Goal: Task Accomplishment & Management: Use online tool/utility

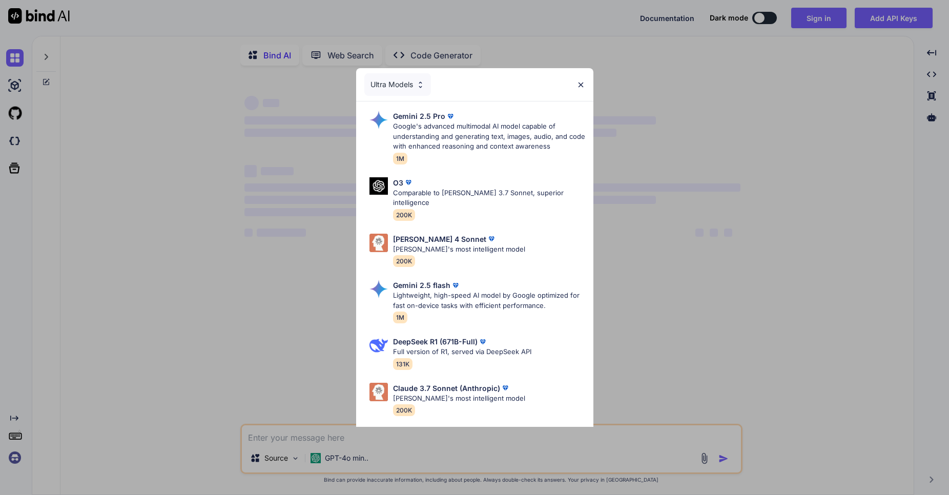
type textarea "x"
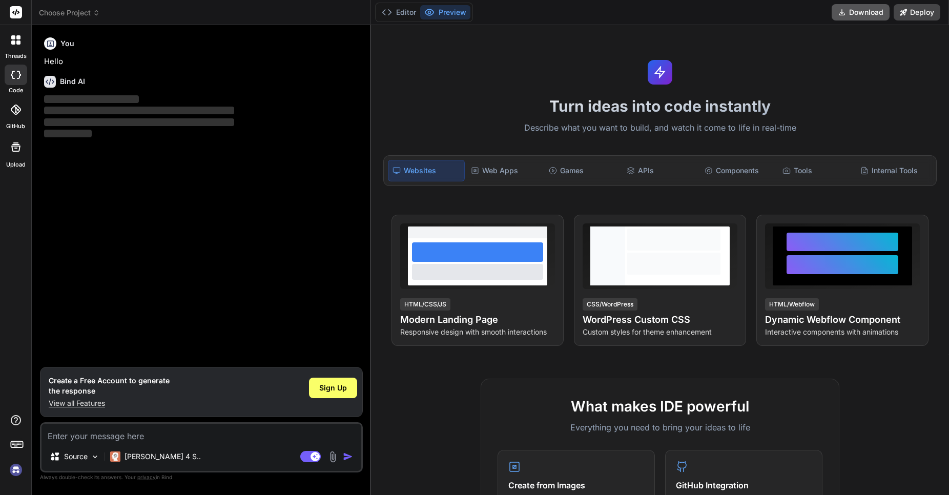
click at [847, 19] on button "Download" at bounding box center [861, 12] width 58 height 16
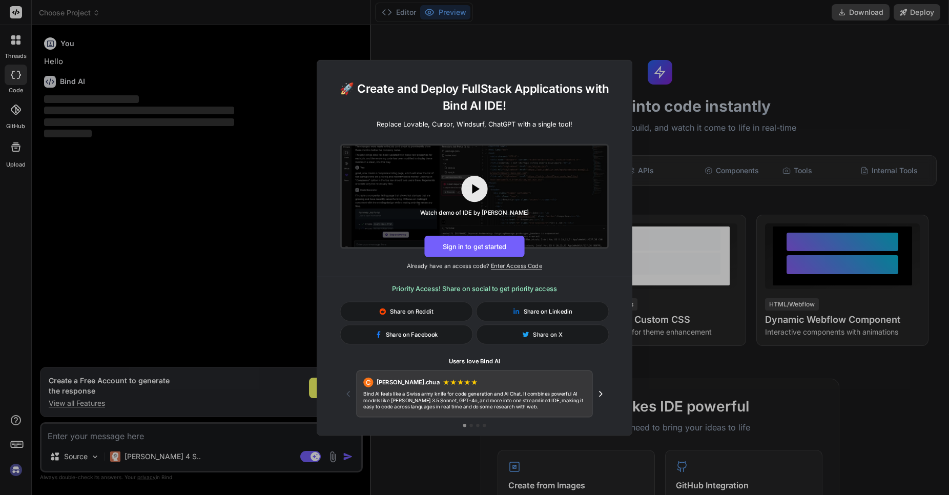
click at [404, 336] on span "Share on Facebook" at bounding box center [412, 334] width 52 height 8
click at [674, 302] on div "🚀 Create and Deploy FullStack Applications with Bind AI IDE! Replace Lovable, C…" at bounding box center [474, 247] width 949 height 495
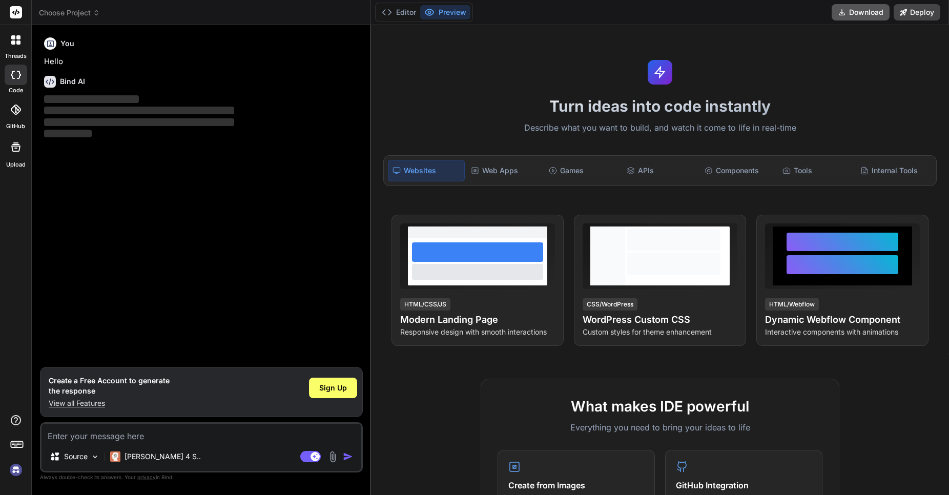
click at [865, 12] on button "Download" at bounding box center [861, 12] width 58 height 16
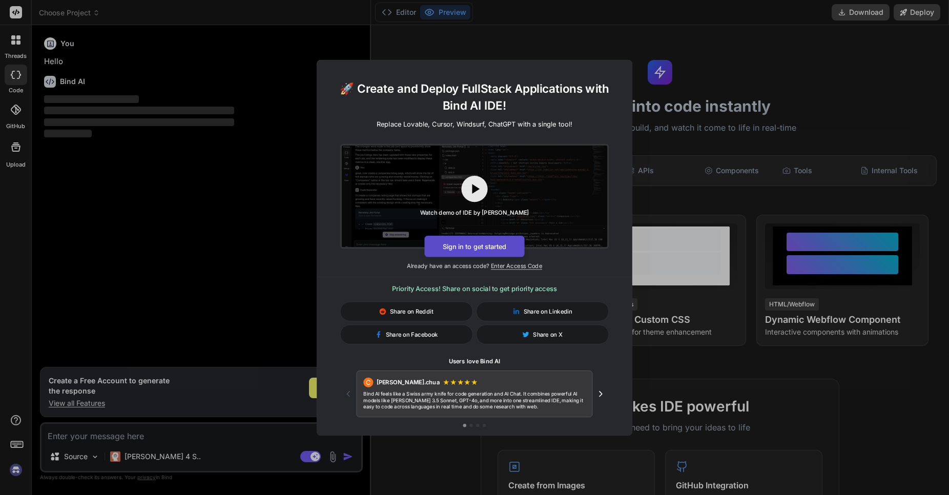
click at [474, 248] on button "Sign in to get started" at bounding box center [474, 246] width 100 height 22
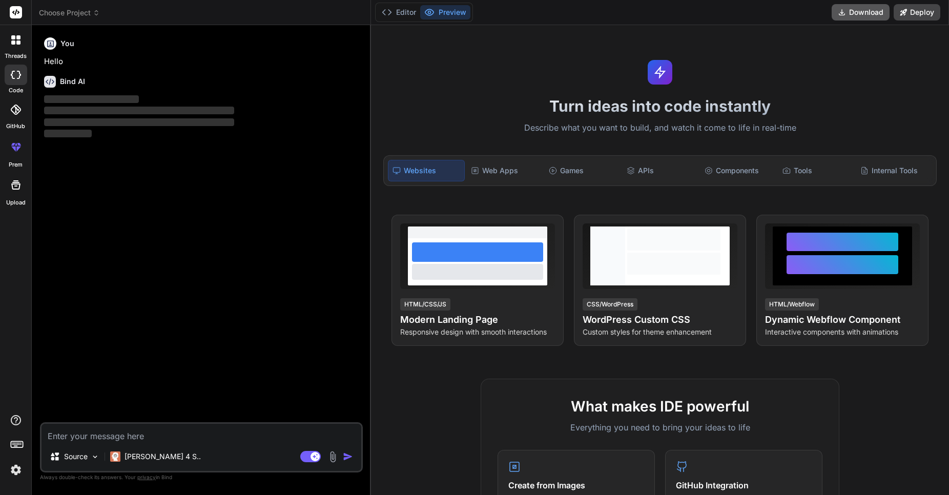
click at [852, 13] on button "Download" at bounding box center [861, 12] width 58 height 16
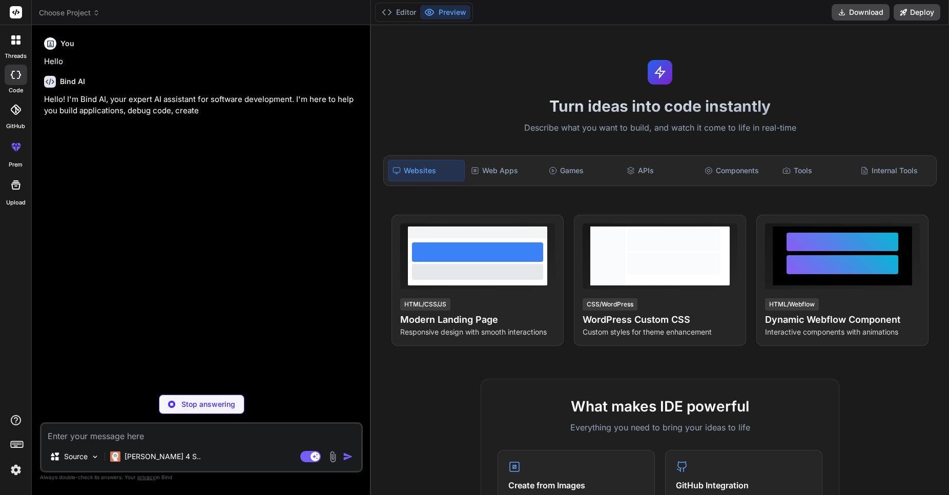
click at [832, 66] on div "Turn ideas into code instantly Describe what you want to build, and watch it co…" at bounding box center [660, 260] width 578 height 470
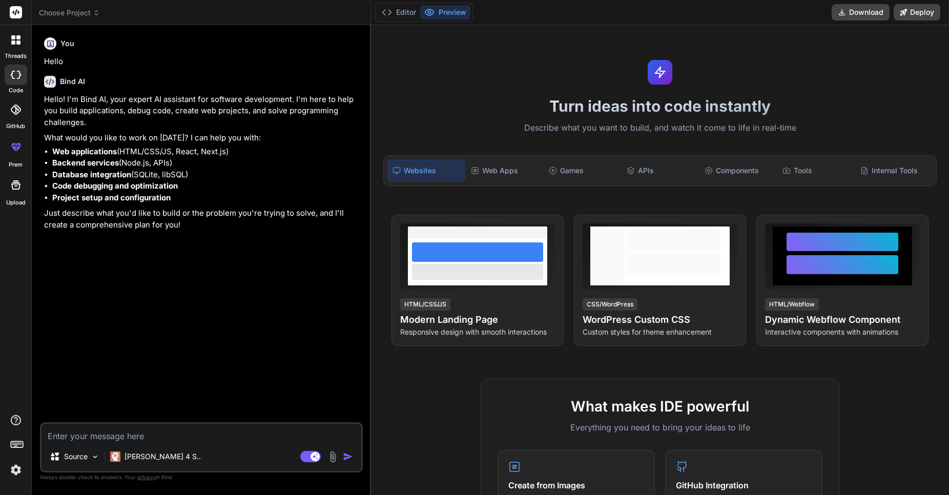
type textarea "x"
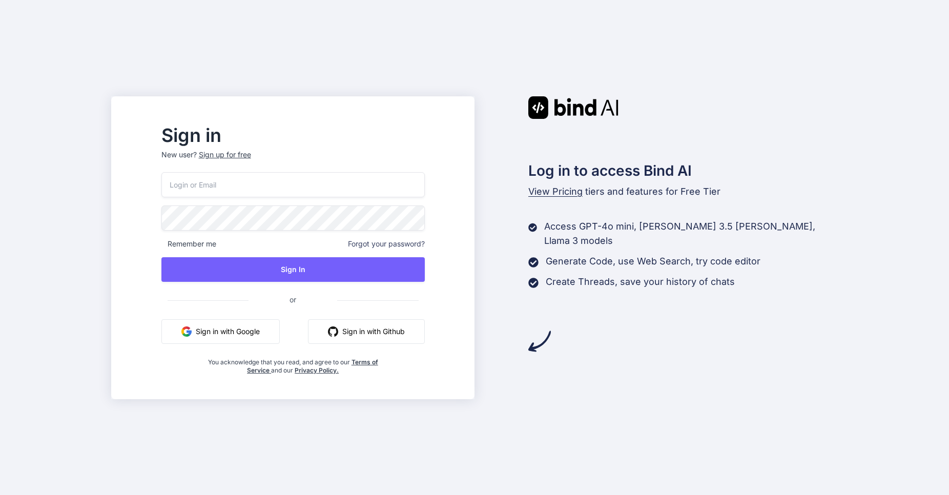
click at [257, 332] on button "Sign in with Google" at bounding box center [220, 331] width 118 height 25
